Goal: Register for event/course

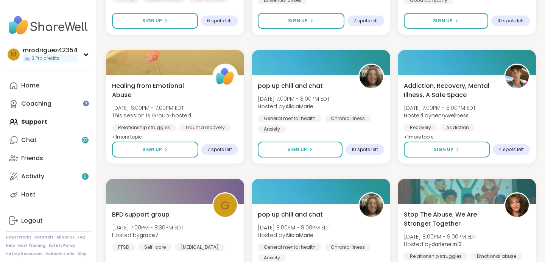
scroll to position [1141, 0]
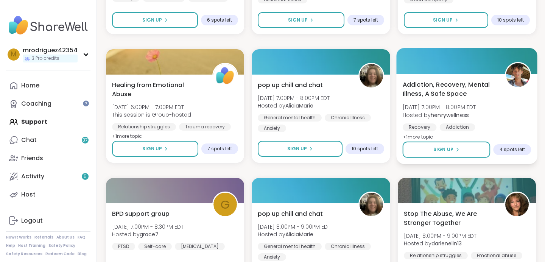
click at [411, 134] on span "+ 1 more topic" at bounding box center [417, 137] width 31 height 6
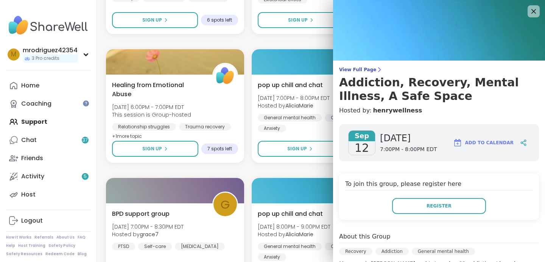
click at [482, 104] on div "View Full Page Addiction, Recovery, Mental Illness, A Safe Space Hosted by: hen…" at bounding box center [439, 91] width 212 height 48
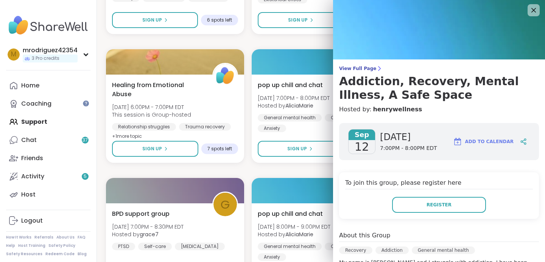
scroll to position [0, 0]
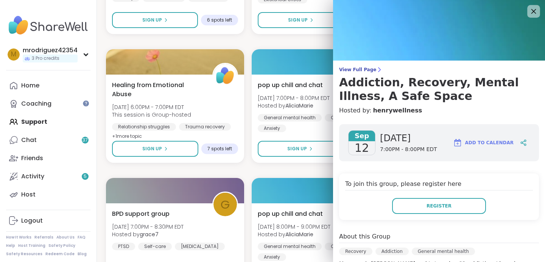
click at [532, 9] on icon at bounding box center [533, 11] width 5 height 5
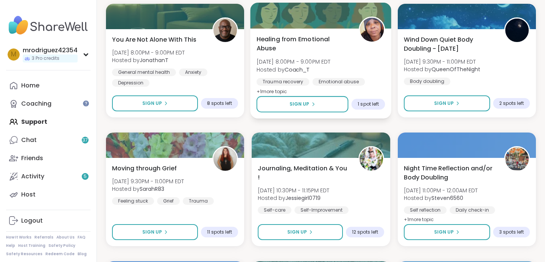
scroll to position [1429, 0]
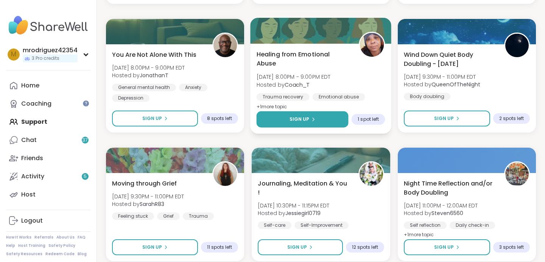
click at [301, 119] on span "Sign Up" at bounding box center [300, 119] width 20 height 7
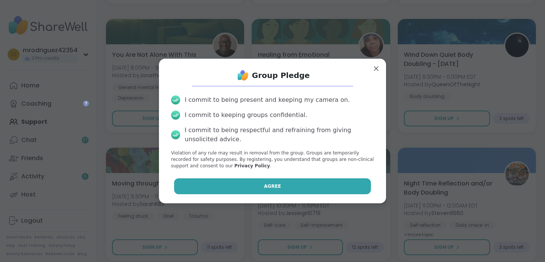
click at [248, 185] on button "Agree" at bounding box center [272, 186] width 197 height 16
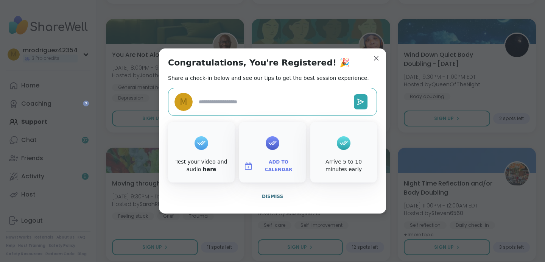
type textarea "*"
click at [203, 146] on icon at bounding box center [201, 143] width 12 height 12
click at [199, 143] on icon at bounding box center [201, 143] width 8 height 5
click at [199, 144] on icon at bounding box center [201, 143] width 8 height 5
click at [199, 144] on icon at bounding box center [201, 143] width 12 height 12
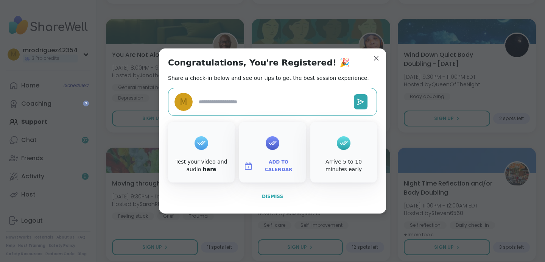
click at [270, 195] on span "Dismiss" at bounding box center [272, 196] width 21 height 5
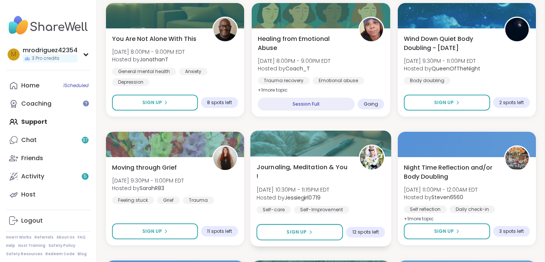
scroll to position [1444, 0]
